Goal: Task Accomplishment & Management: Use online tool/utility

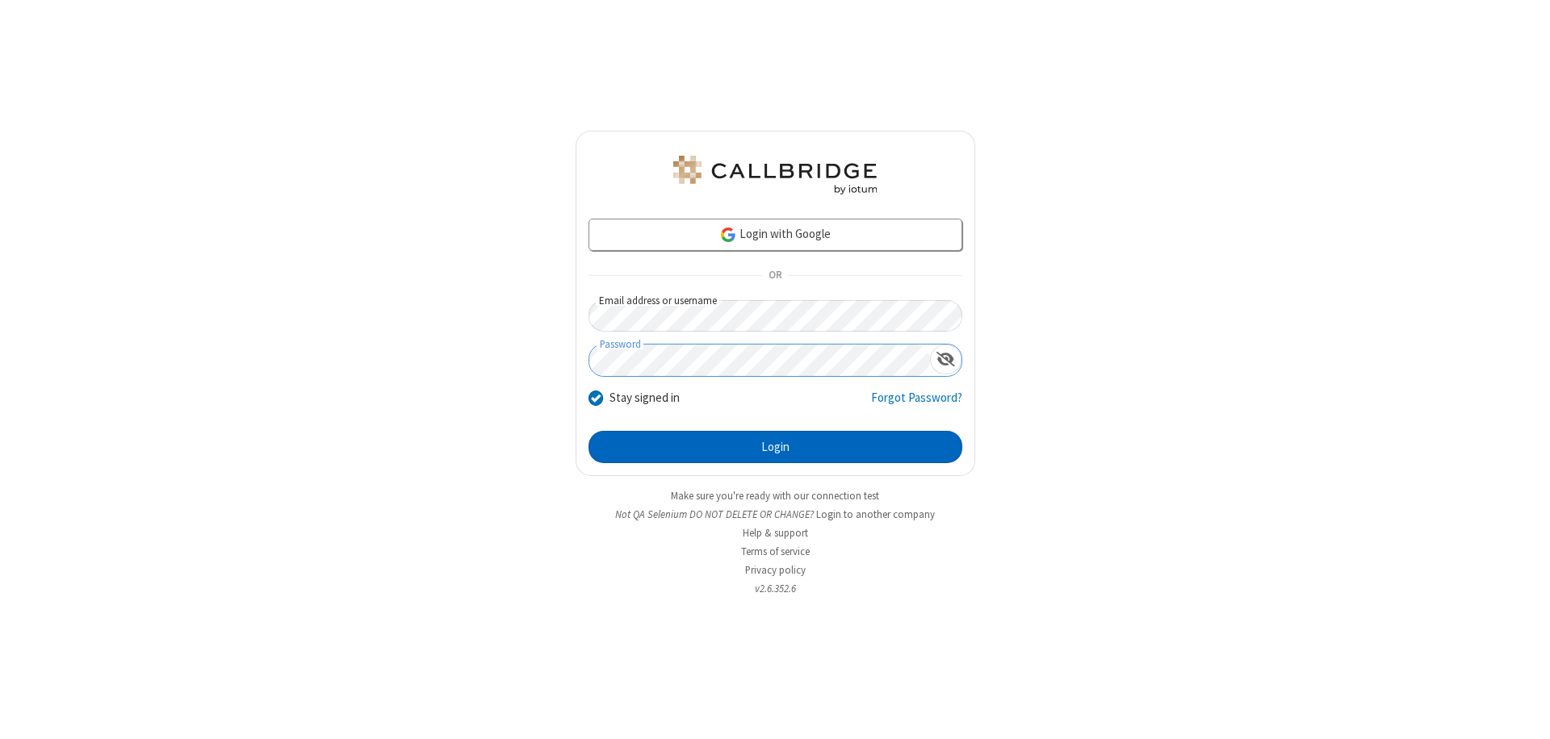
click at [775, 447] on button "Login" at bounding box center [775, 447] width 374 height 32
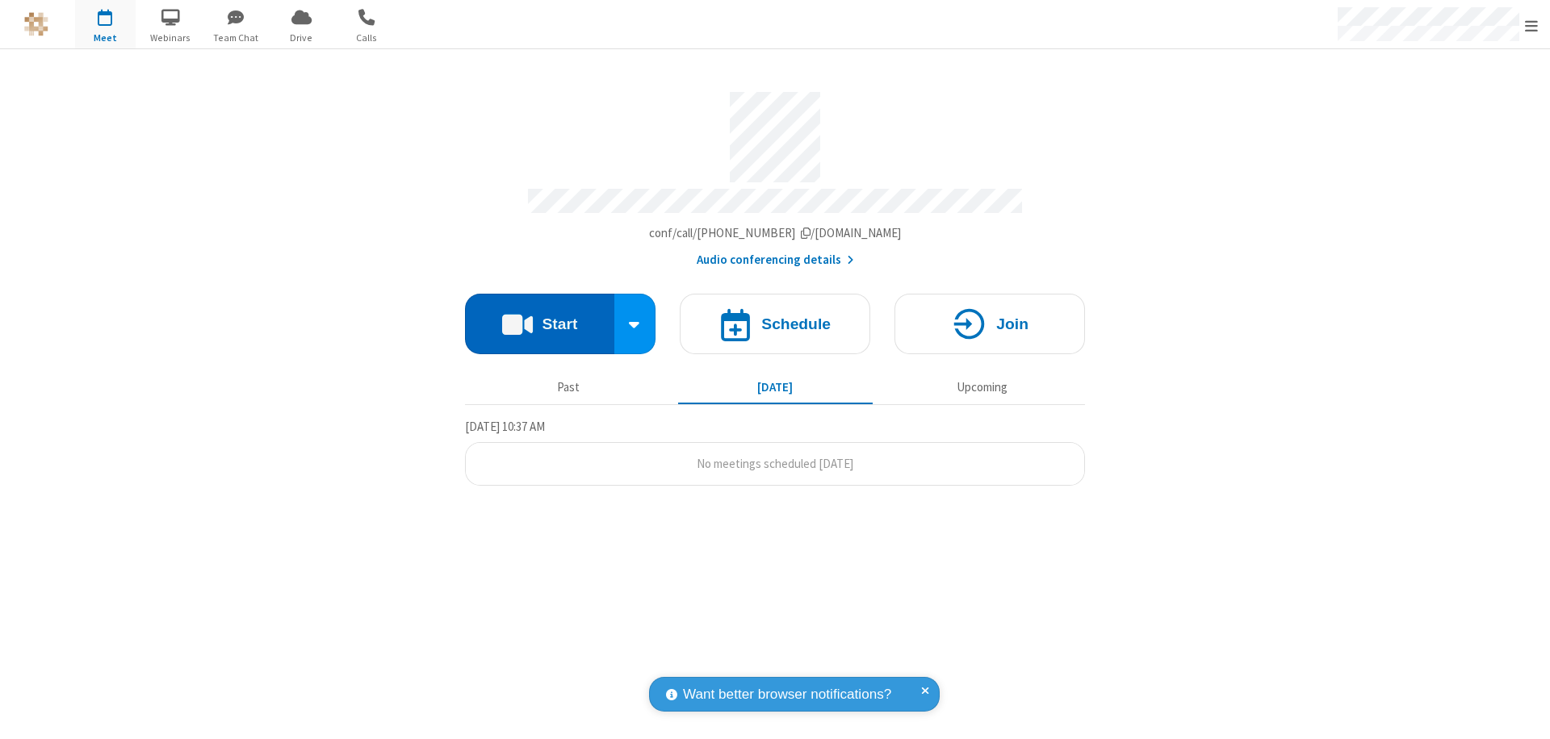
click at [539, 316] on button "Start" at bounding box center [539, 324] width 149 height 61
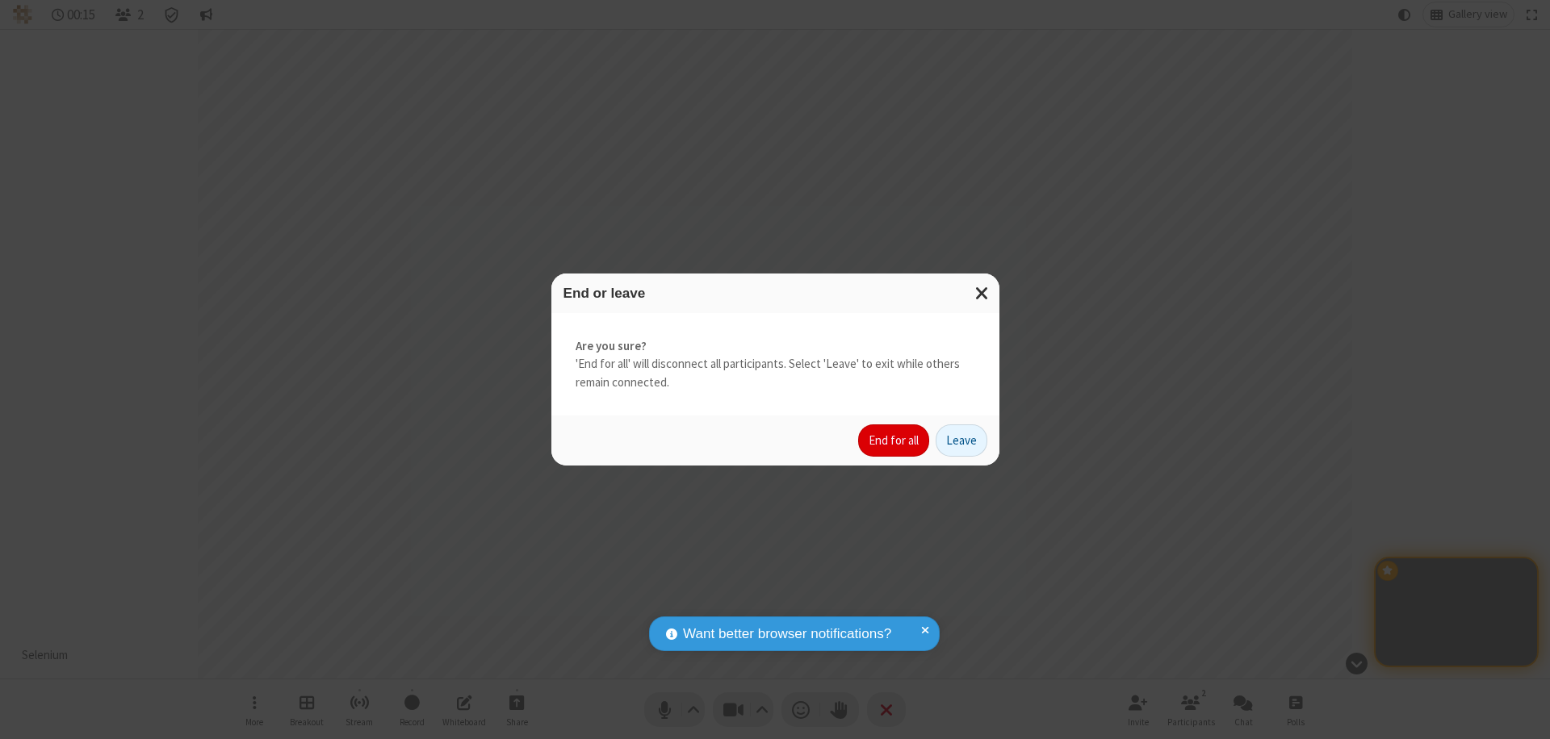
click at [894, 441] on button "End for all" at bounding box center [893, 441] width 71 height 32
